Goal: Transaction & Acquisition: Download file/media

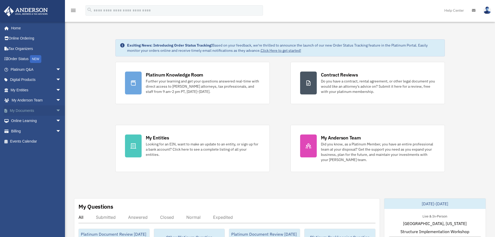
drag, startPoint x: 0, startPoint y: 0, endPoint x: 54, endPoint y: 110, distance: 122.6
click at [56, 110] on span "arrow_drop_down" at bounding box center [61, 110] width 10 height 11
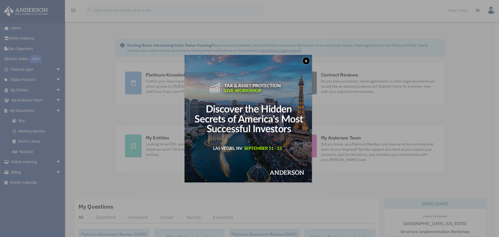
click at [309, 60] on button "x" at bounding box center [306, 61] width 8 height 8
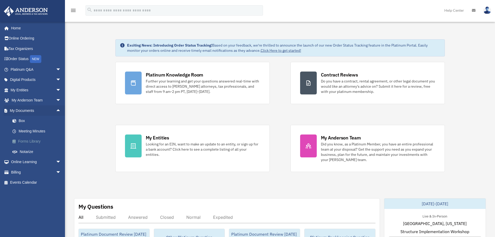
click at [30, 141] on link "Forms Library" at bounding box center [38, 141] width 62 height 10
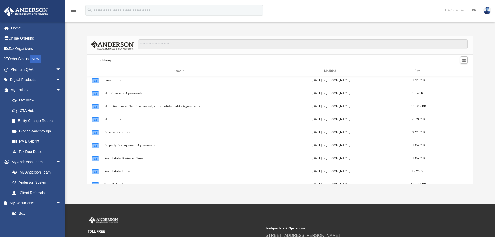
scroll to position [282, 0]
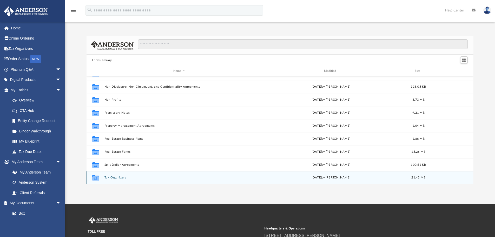
click at [114, 177] on button "Tax Organizers" at bounding box center [179, 177] width 150 height 3
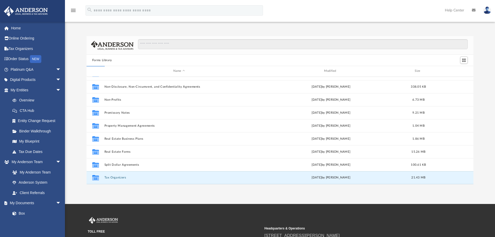
scroll to position [0, 0]
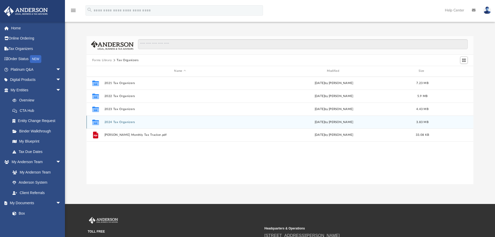
click at [115, 122] on button "2024 Tax Organizers" at bounding box center [180, 121] width 152 height 3
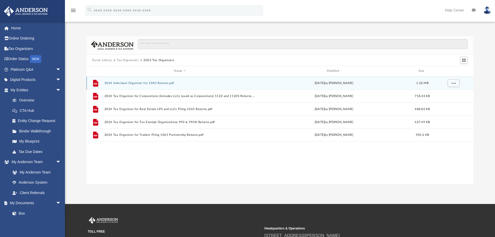
click at [129, 83] on button "2024 Individual Organizer for 1040 Returns.pdf" at bounding box center [180, 82] width 152 height 3
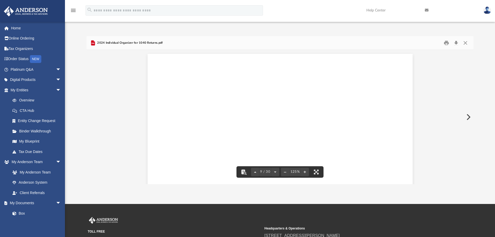
scroll to position [2807, 0]
click at [467, 43] on button "Close" at bounding box center [465, 43] width 9 height 8
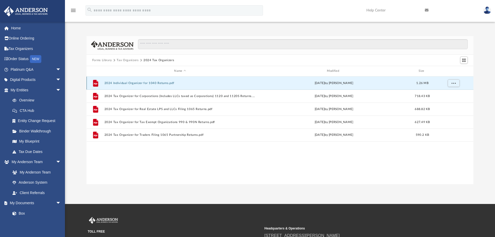
click at [146, 83] on button "2024 Individual Organizer for 1040 Returns.pdf" at bounding box center [180, 82] width 152 height 3
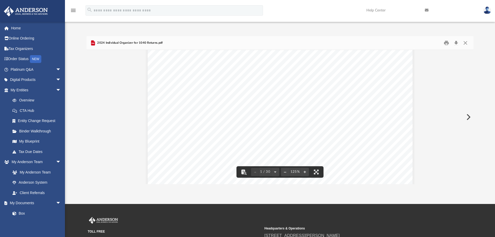
scroll to position [0, 0]
click at [465, 42] on button "Close" at bounding box center [465, 43] width 9 height 8
